Goal: Information Seeking & Learning: Compare options

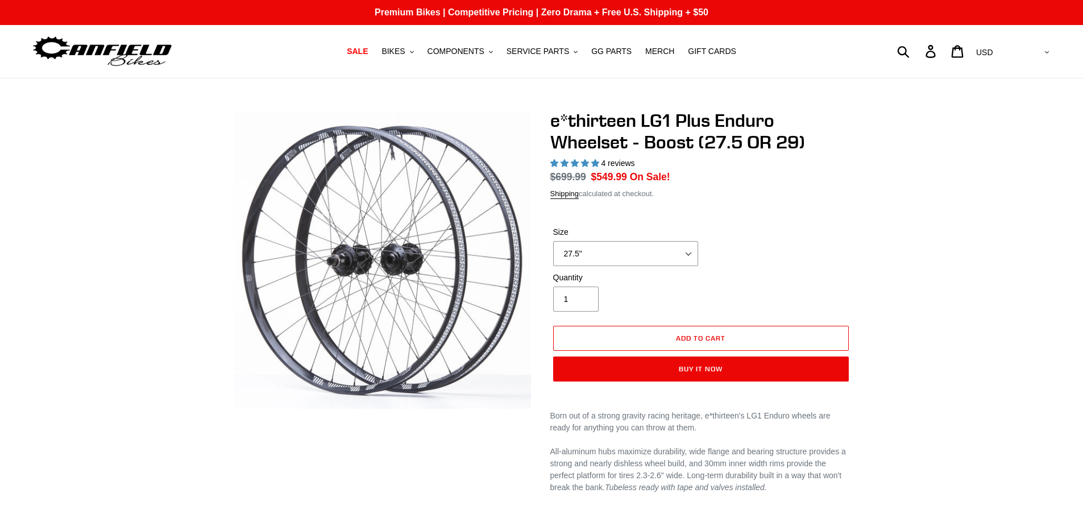
select select "highest-rating"
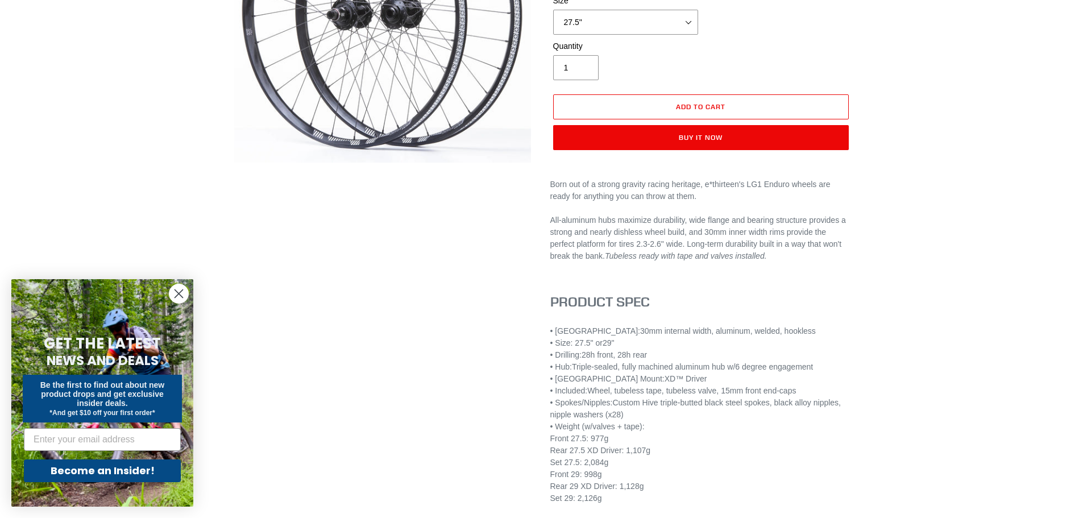
scroll to position [71, 0]
